Goal: Check status

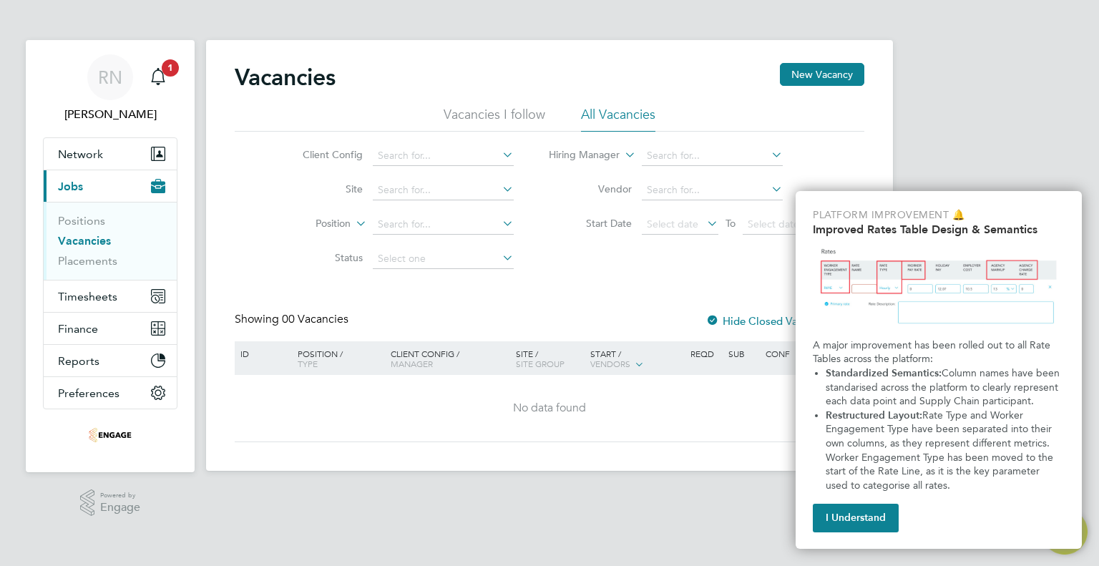
click at [985, 148] on div "RN Richard Nourse Notifications 1 Applications: Network Team Members Businesses…" at bounding box center [549, 247] width 1099 height 494
click at [862, 522] on button "I Understand" at bounding box center [856, 518] width 86 height 29
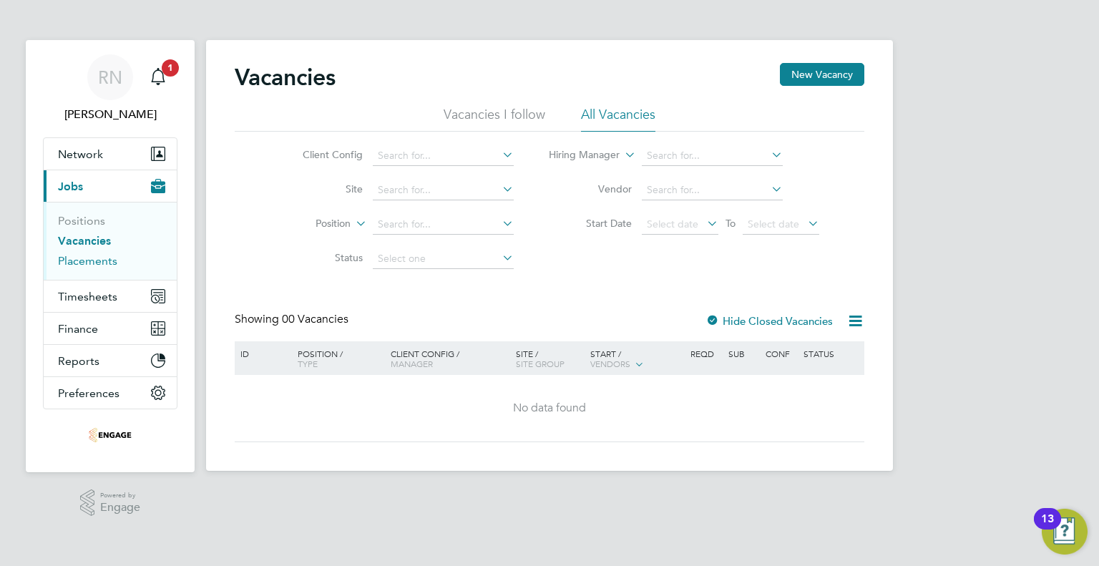
click at [90, 262] on link "Placements" at bounding box center [87, 261] width 59 height 14
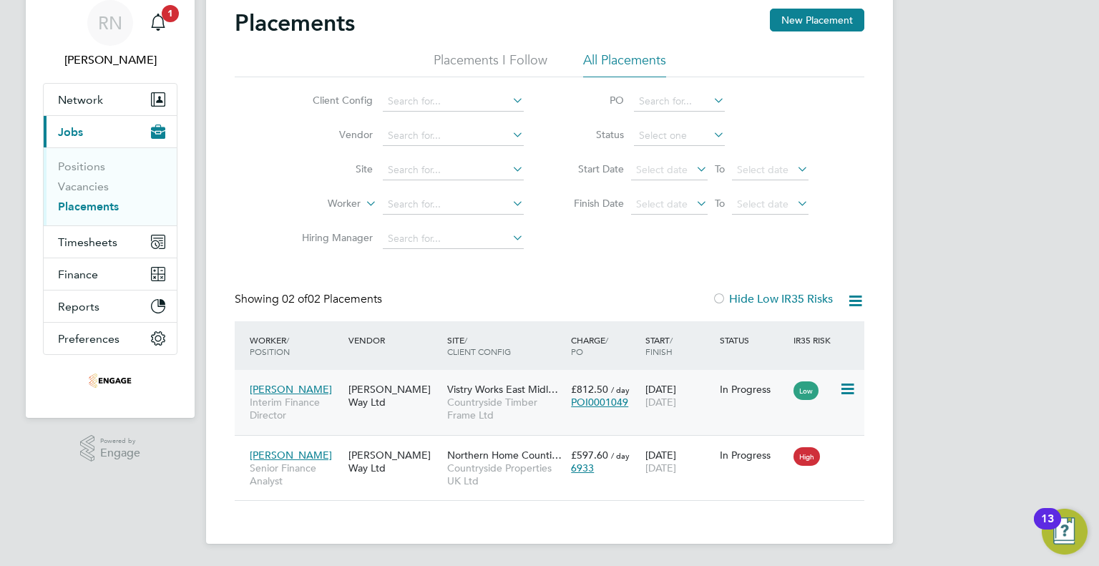
click at [283, 389] on span "[PERSON_NAME]" at bounding box center [291, 389] width 82 height 13
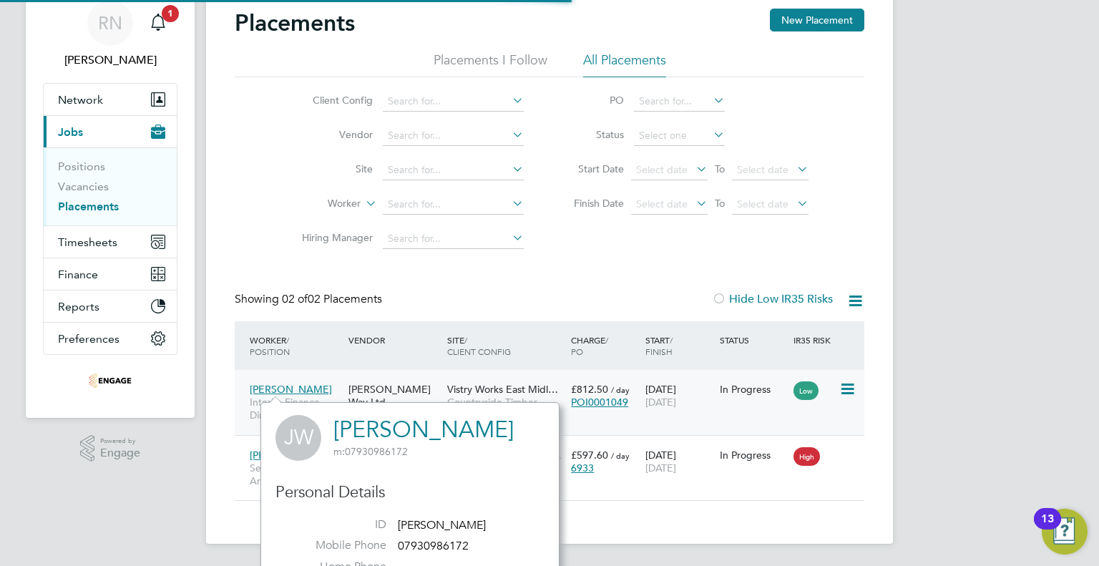
scroll to position [392, 298]
click at [769, 387] on div "In Progress" at bounding box center [753, 389] width 67 height 13
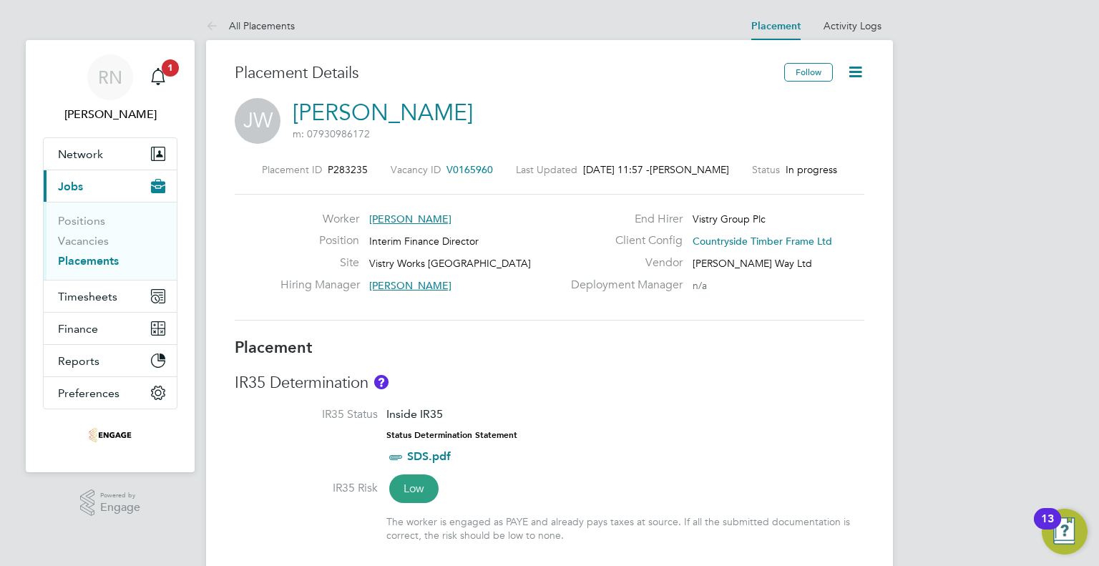
scroll to position [143, 0]
